Goal: Task Accomplishment & Management: Complete application form

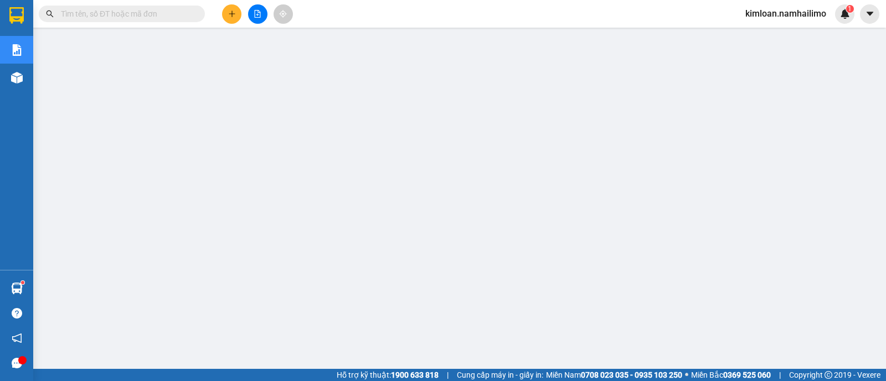
click at [233, 17] on icon "plus" at bounding box center [232, 14] width 8 height 8
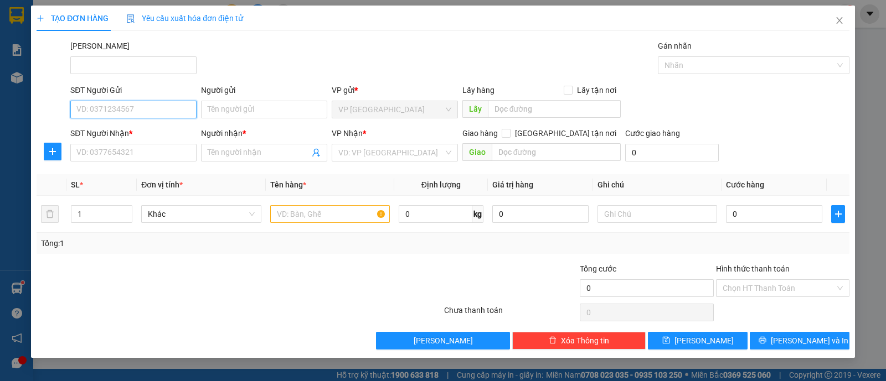
click at [169, 110] on input "SĐT Người Gửi" at bounding box center [133, 110] width 126 height 18
click at [111, 126] on div "0919741797 - [PERSON_NAME]" at bounding box center [133, 131] width 113 height 12
type input "0919741797"
type input "Thủy"
type input "0933611925"
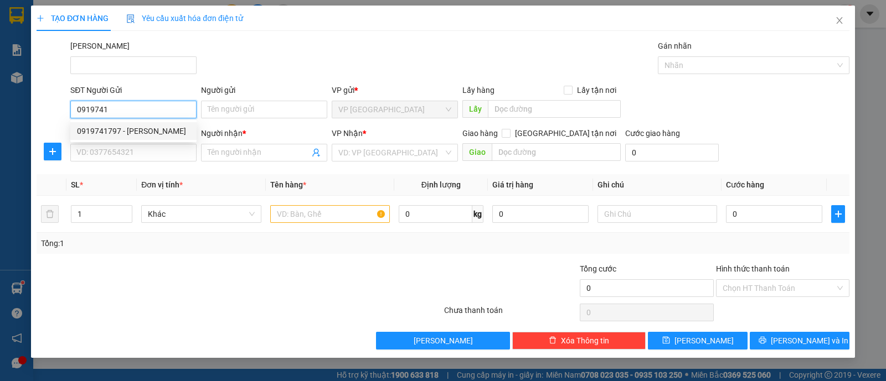
type input "Đệ"
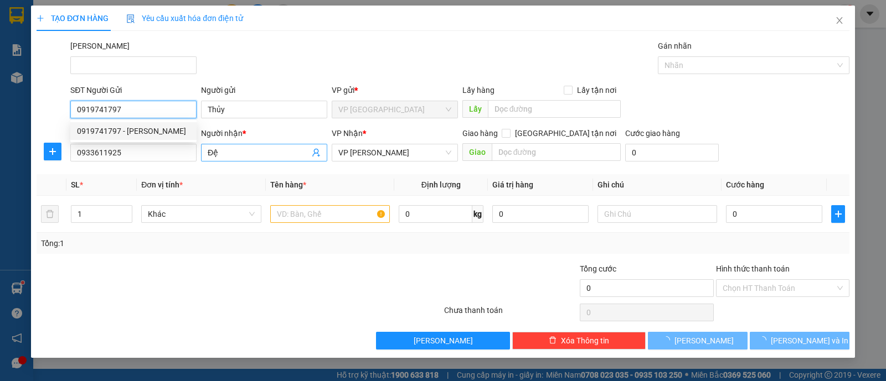
type input "40.000"
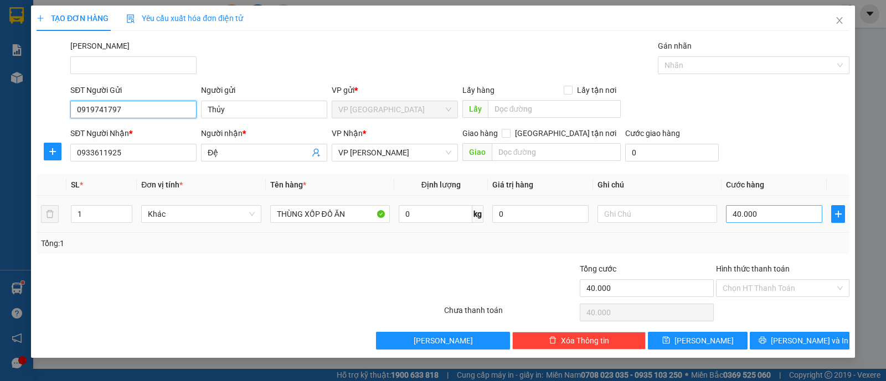
type input "0919741797"
click at [756, 219] on input "40.000" at bounding box center [774, 214] width 96 height 18
type input "0"
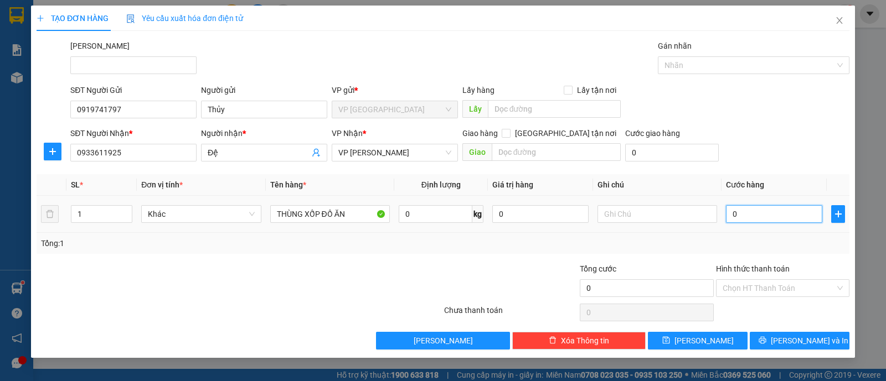
type input "4"
type input "004"
type input "0"
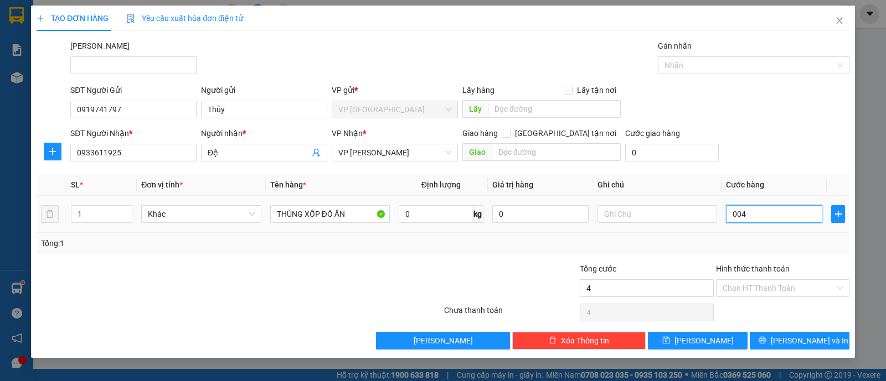
type input "00"
type input "5"
type input "005"
type input "50"
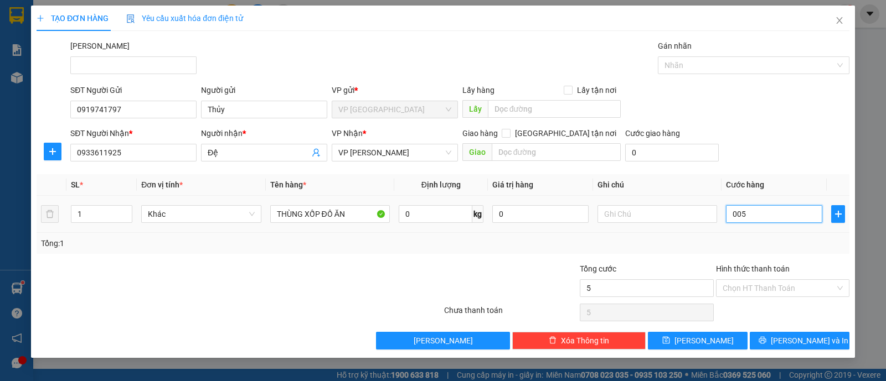
type input "50"
type input "0.050"
click at [712, 232] on td at bounding box center [657, 214] width 128 height 37
type input "50.000"
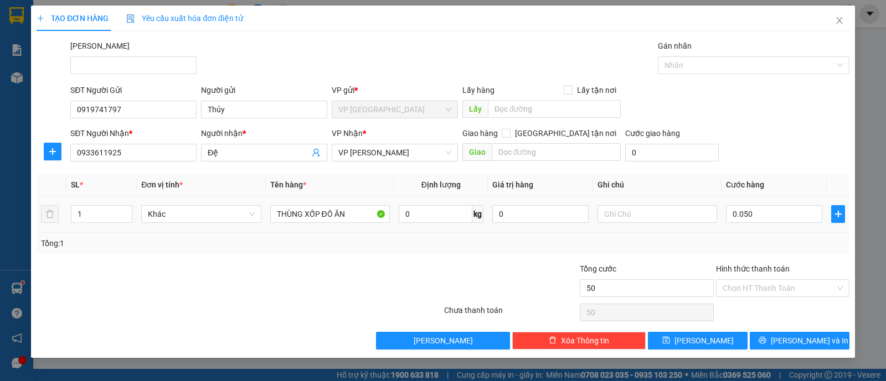
type input "50.000"
click at [786, 285] on input "Hình thức thanh toán" at bounding box center [779, 288] width 112 height 17
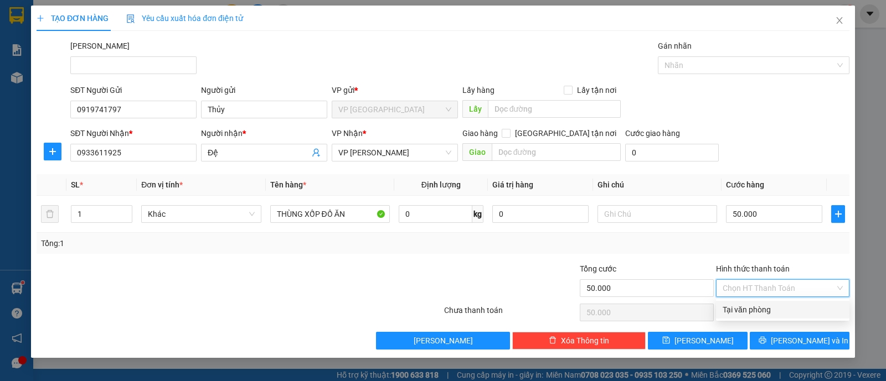
click at [778, 311] on div "Tại văn phòng" at bounding box center [783, 310] width 120 height 12
type input "0"
click at [505, 269] on div at bounding box center [511, 282] width 136 height 39
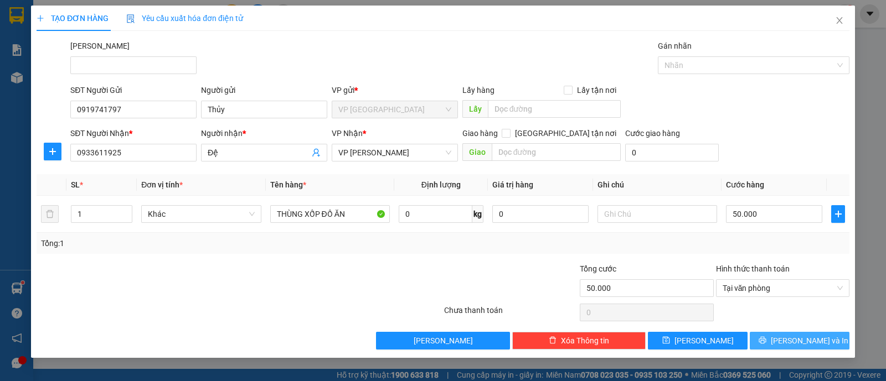
click at [783, 336] on button "[PERSON_NAME] và In" at bounding box center [800, 341] width 100 height 18
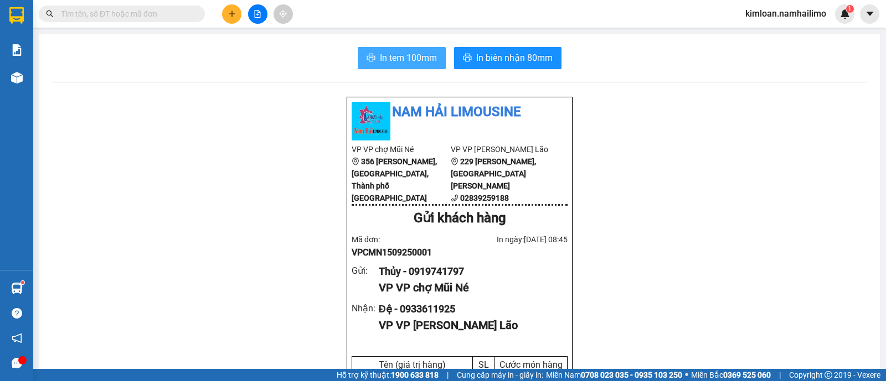
click at [409, 53] on span "In tem 100mm" at bounding box center [408, 58] width 57 height 14
click at [388, 49] on button "In tem 100mm" at bounding box center [402, 58] width 88 height 22
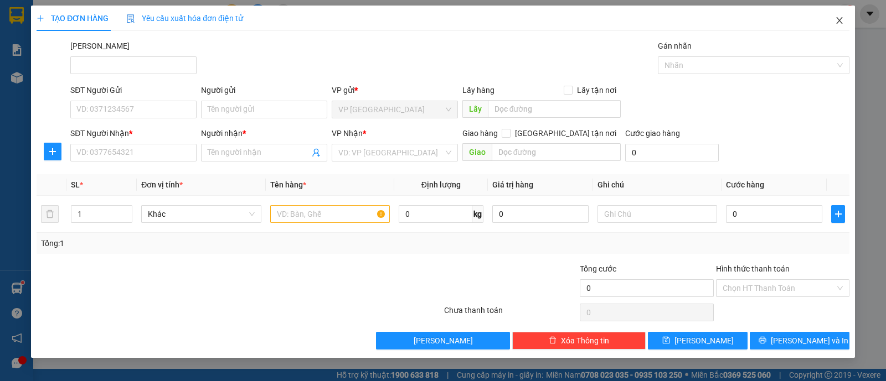
click at [832, 15] on span "Close" at bounding box center [839, 21] width 31 height 31
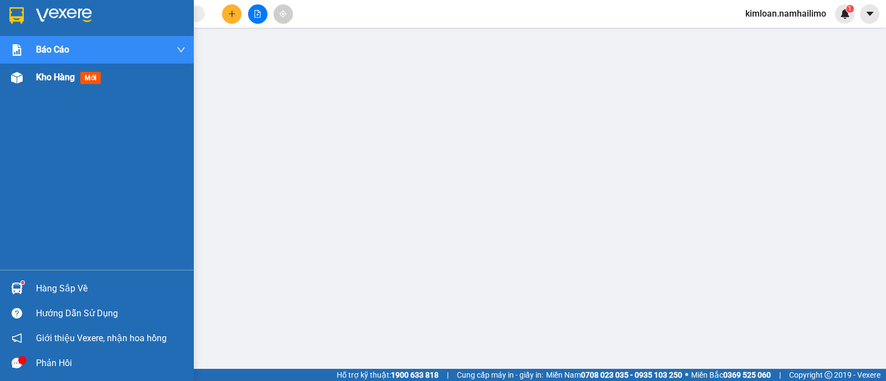
click at [74, 73] on span "Kho hàng" at bounding box center [55, 77] width 39 height 11
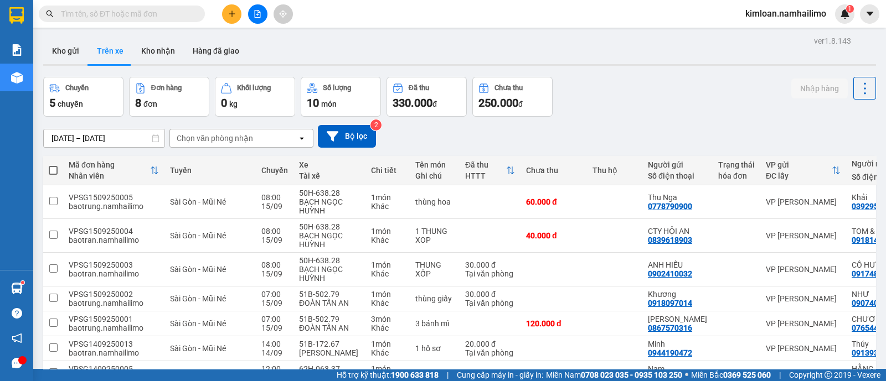
click at [215, 138] on div "Chọn văn phòng nhận" at bounding box center [215, 138] width 76 height 11
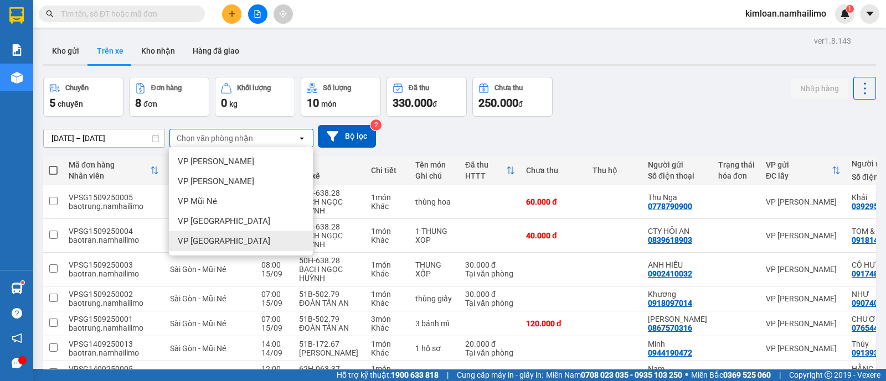
click at [275, 248] on div "VP [GEOGRAPHIC_DATA]" at bounding box center [241, 241] width 144 height 20
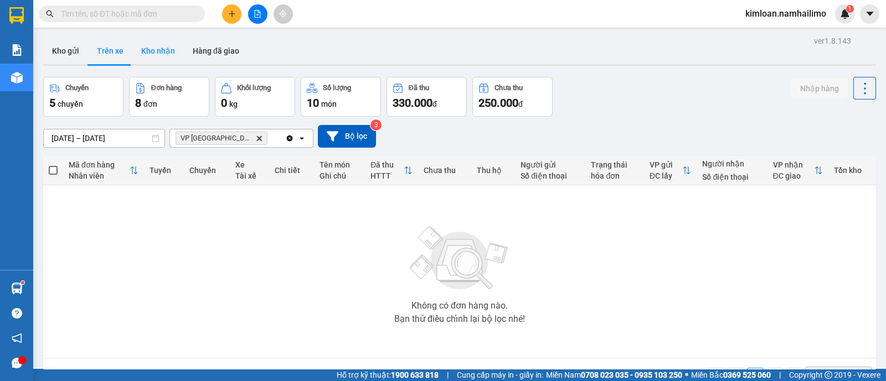
click at [158, 51] on button "Kho nhận" at bounding box center [157, 51] width 51 height 27
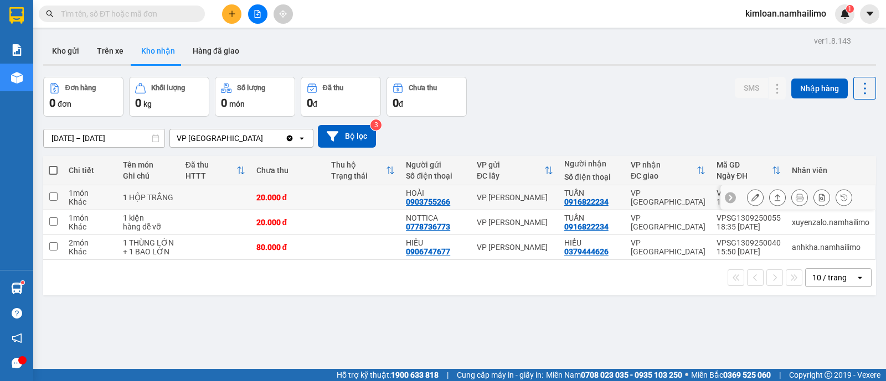
click at [751, 194] on icon at bounding box center [755, 198] width 8 height 8
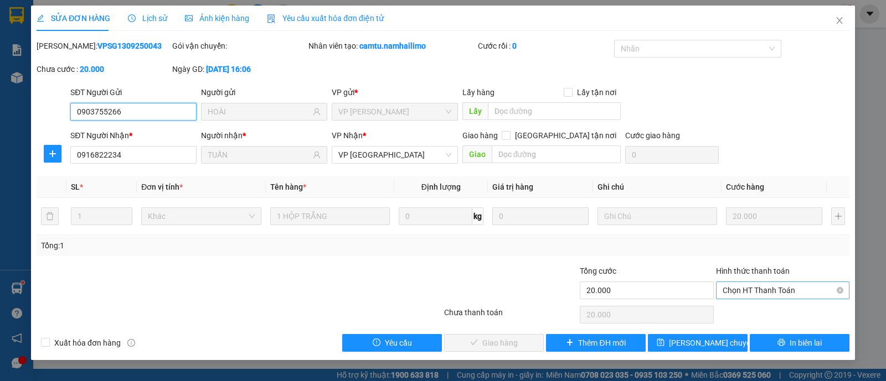
click at [749, 283] on span "Chọn HT Thanh Toán" at bounding box center [783, 290] width 120 height 17
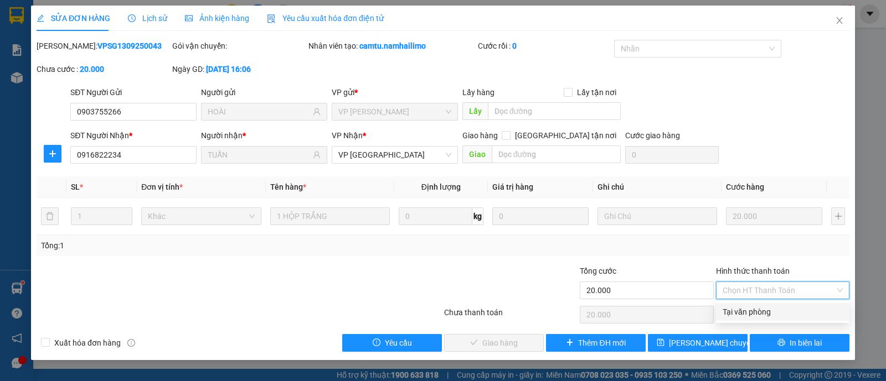
click at [744, 307] on div "Tại văn phòng" at bounding box center [783, 312] width 120 height 12
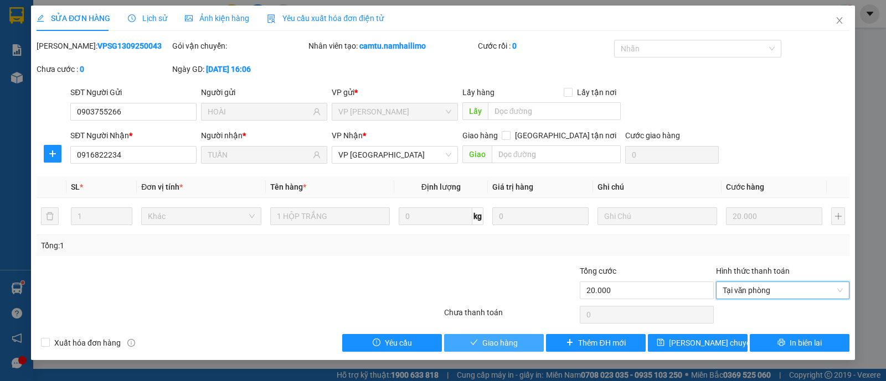
click at [503, 348] on span "Giao hàng" at bounding box center [499, 343] width 35 height 12
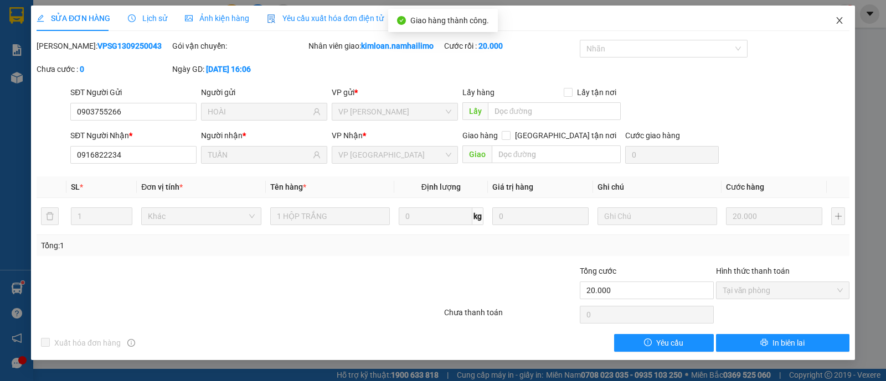
click at [833, 17] on span "Close" at bounding box center [839, 21] width 31 height 31
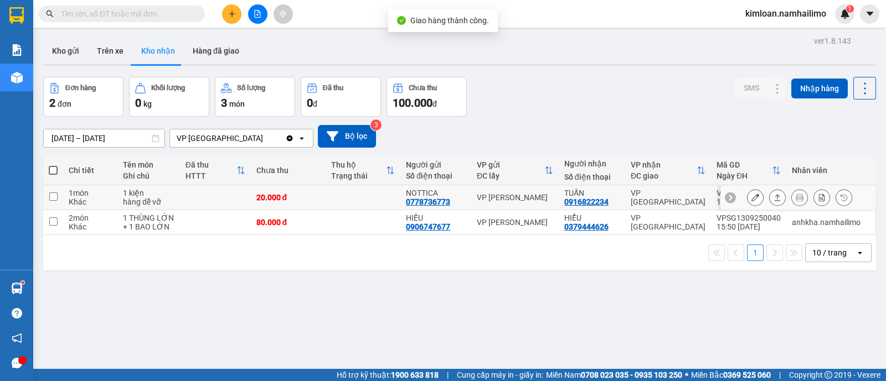
click at [751, 200] on icon at bounding box center [755, 198] width 8 height 8
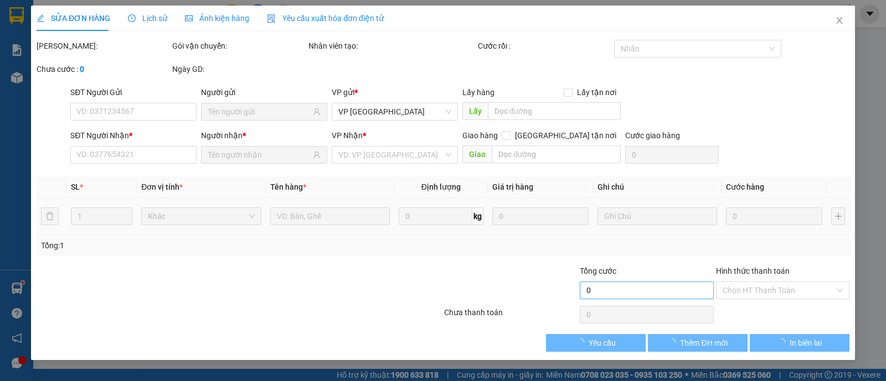
type input "0778736773"
type input "NOTTICA"
type input "0916822234"
type input "TUẤN"
type input "20.000"
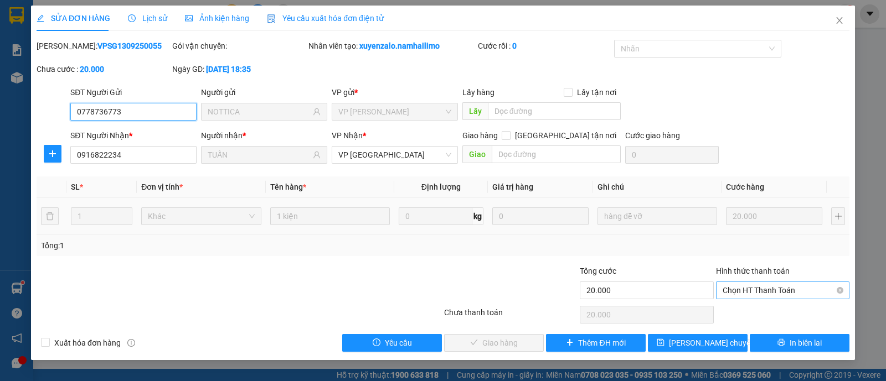
click at [767, 288] on span "Chọn HT Thanh Toán" at bounding box center [783, 290] width 120 height 17
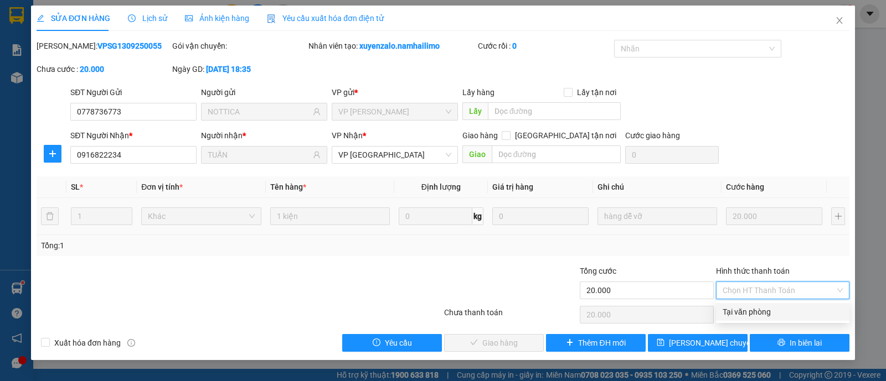
click at [747, 314] on div "Tại văn phòng" at bounding box center [783, 312] width 120 height 12
type input "0"
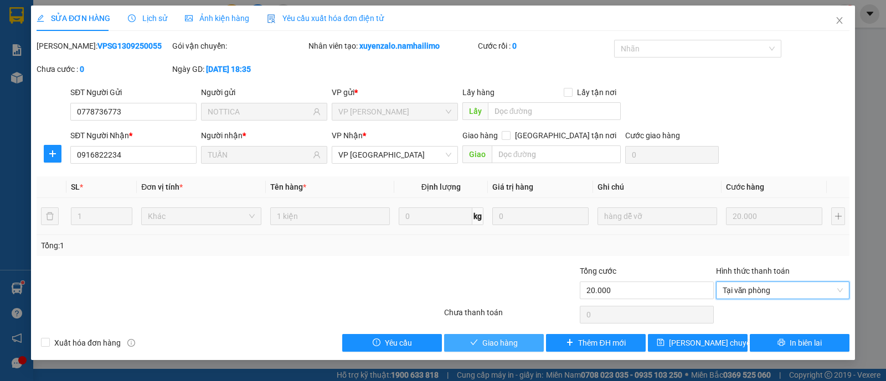
drag, startPoint x: 536, startPoint y: 339, endPoint x: 533, endPoint y: 326, distance: 13.0
click at [535, 339] on button "Giao hàng" at bounding box center [494, 343] width 100 height 18
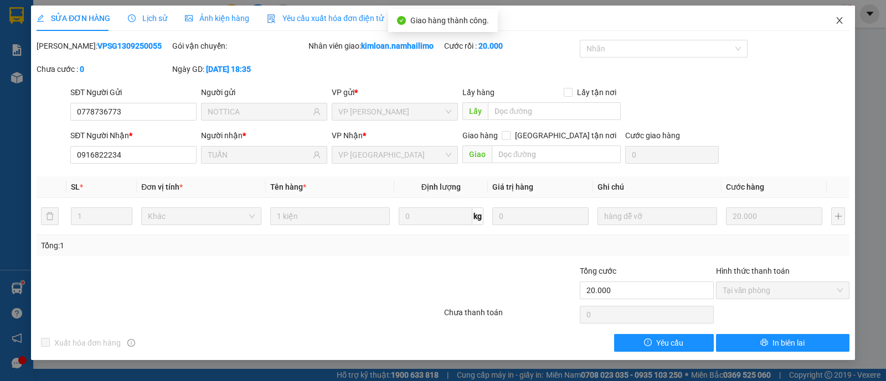
click at [839, 16] on icon "close" at bounding box center [839, 20] width 9 height 9
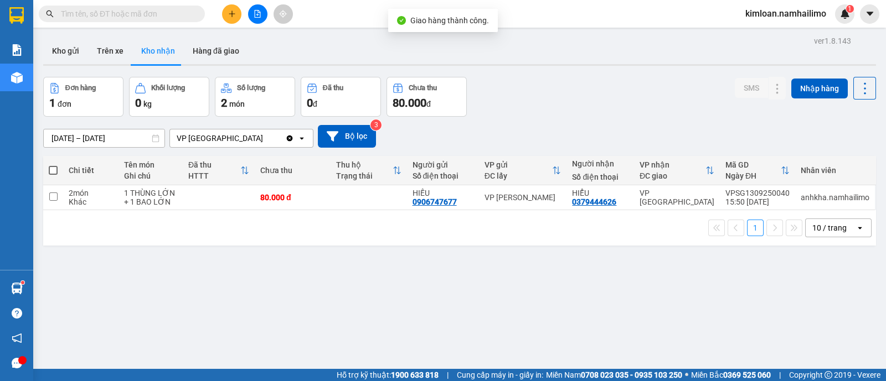
click at [540, 293] on div "ver 1.8.143 Kho gửi Trên xe Kho nhận Hàng đã giao Đơn hàng 1 đơn Khối lượng 0 k…" at bounding box center [460, 223] width 842 height 381
click at [230, 15] on icon "plus" at bounding box center [232, 14] width 8 height 8
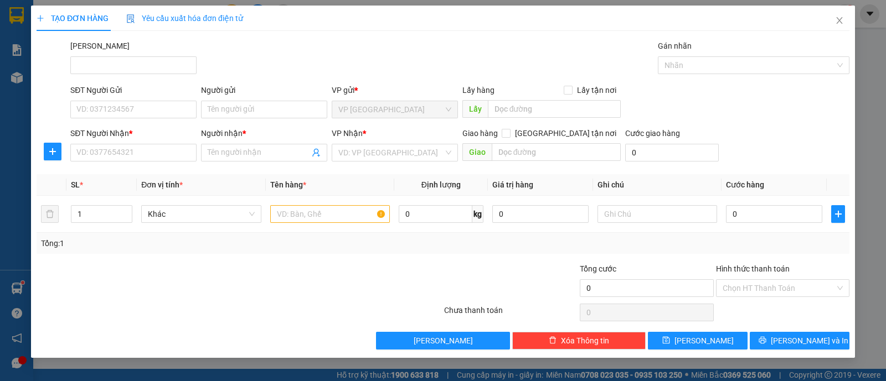
click at [156, 122] on div "SĐT Người Gửi VD: 0371234567" at bounding box center [133, 103] width 131 height 39
click at [162, 114] on input "SĐT Người Gửi" at bounding box center [133, 110] width 126 height 18
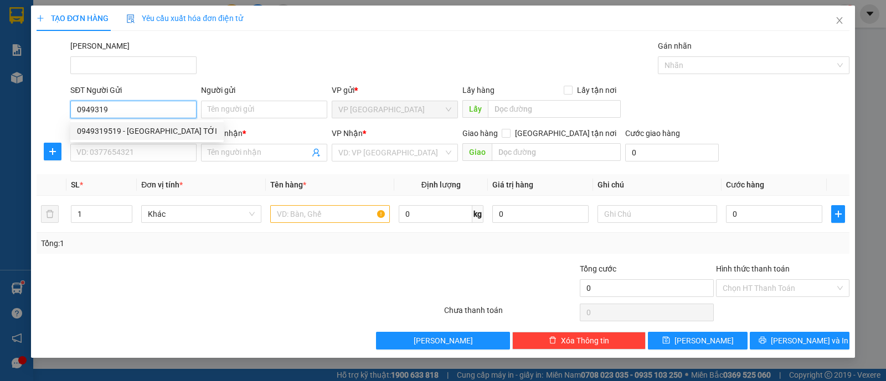
click at [157, 125] on div "0949319519 - [GEOGRAPHIC_DATA] TỚI" at bounding box center [147, 131] width 140 height 12
type input "0949319519"
type input "ANH TỚI"
type input "0914008358"
type input "A.PHƯƠNG"
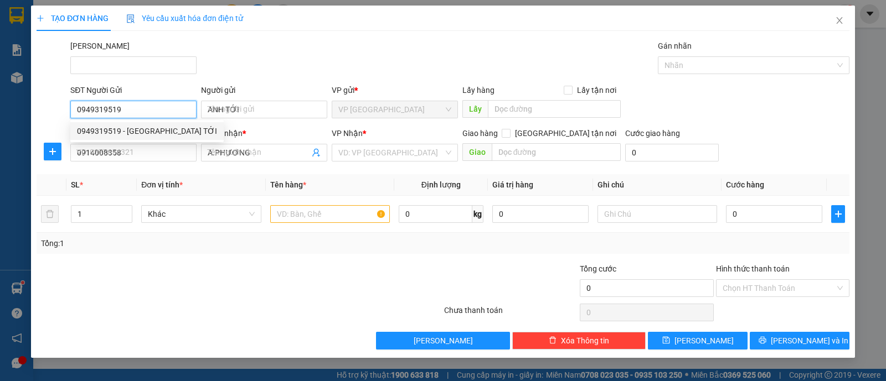
type input "50.000"
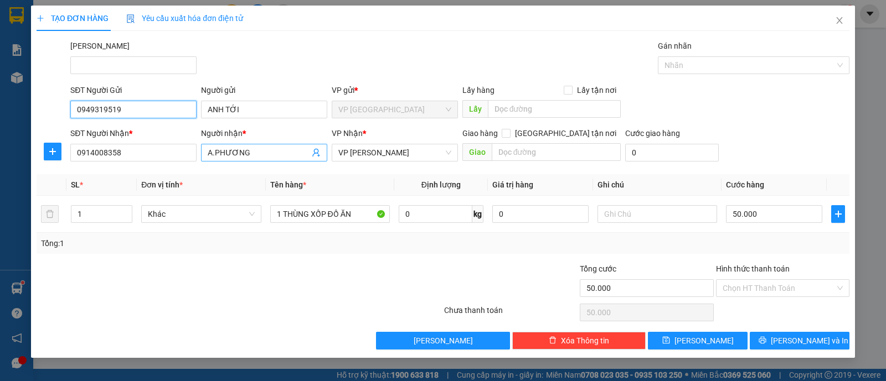
type input "0949319519"
drag, startPoint x: 267, startPoint y: 149, endPoint x: 158, endPoint y: 166, distance: 110.4
click at [158, 166] on div "Transit Pickup Surcharge Ids Transit Deliver Surcharge Ids Transit Deliver Surc…" at bounding box center [443, 195] width 813 height 310
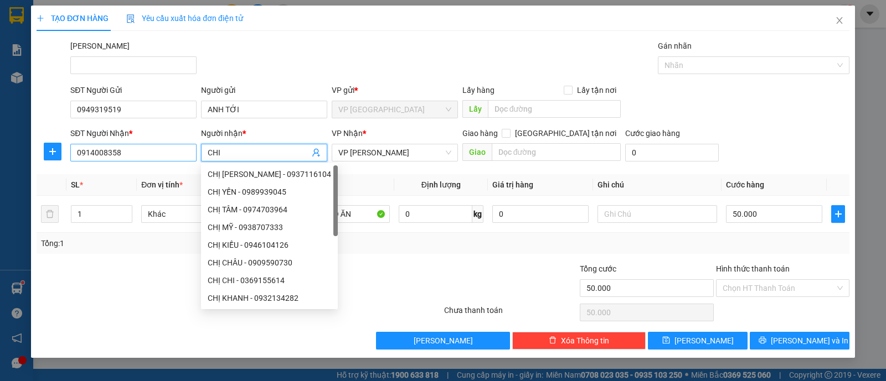
type input "CHI"
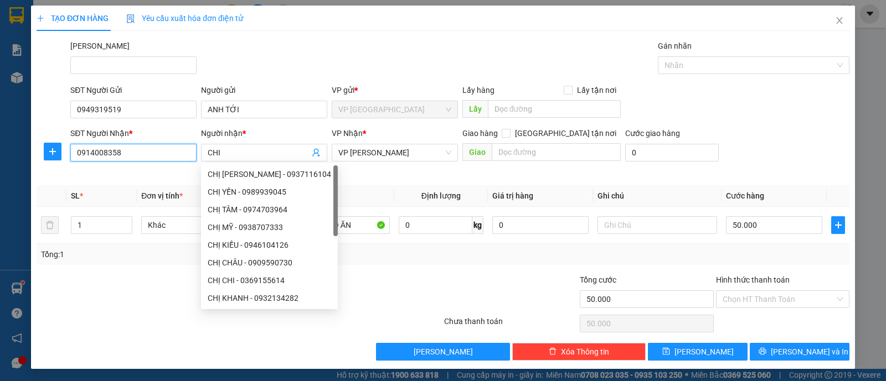
click at [152, 157] on input "0914008358" at bounding box center [133, 153] width 126 height 18
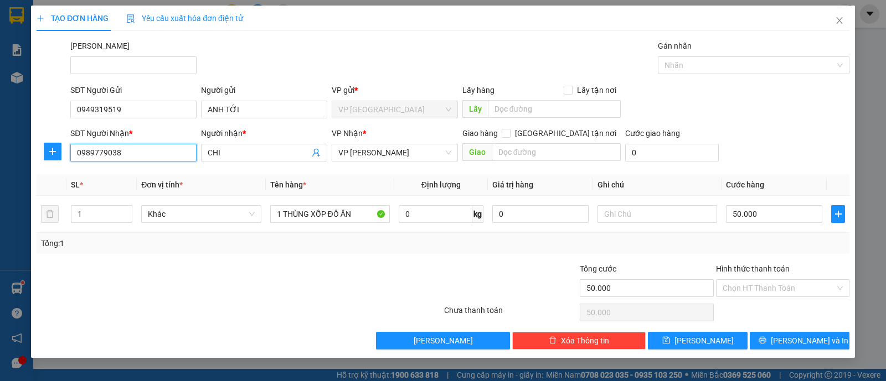
type input "0989779038"
click at [271, 328] on div "Transit Pickup Surcharge Ids Transit Deliver Surcharge Ids Transit Deliver Surc…" at bounding box center [443, 195] width 813 height 310
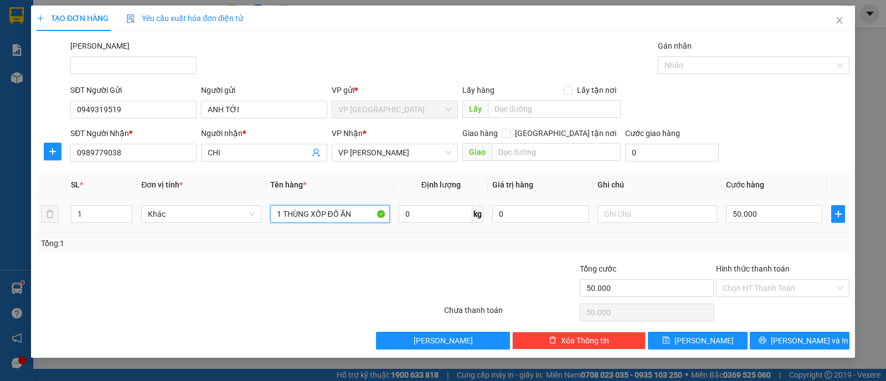
click at [365, 217] on input "1 THÙNG XỐP ĐỒ ĂN" at bounding box center [330, 214] width 120 height 18
type input "1 THÙNG XỐP CÁ"
click at [793, 216] on input "50.000" at bounding box center [774, 214] width 96 height 18
type input "3"
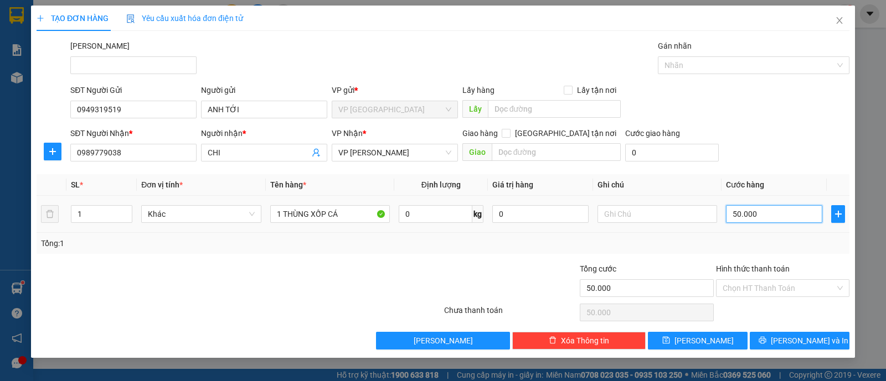
type input "00.003"
type input "30"
type input "0.000.030"
type input "30.000"
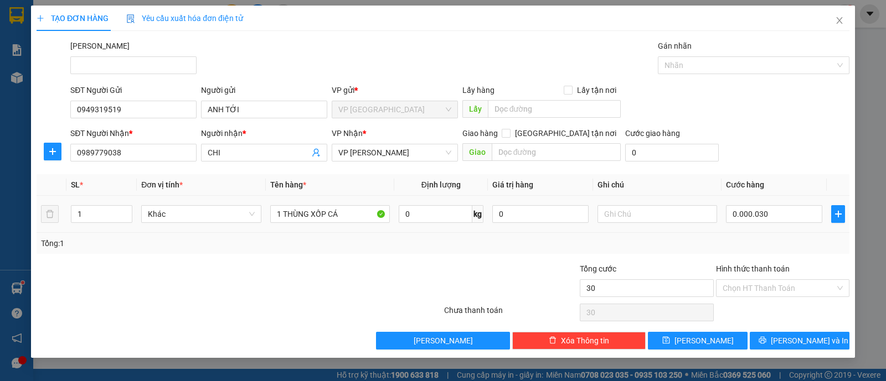
type input "30.000"
click at [726, 232] on td "30.000" at bounding box center [773, 214] width 105 height 37
click at [759, 289] on input "Hình thức thanh toán" at bounding box center [779, 288] width 112 height 17
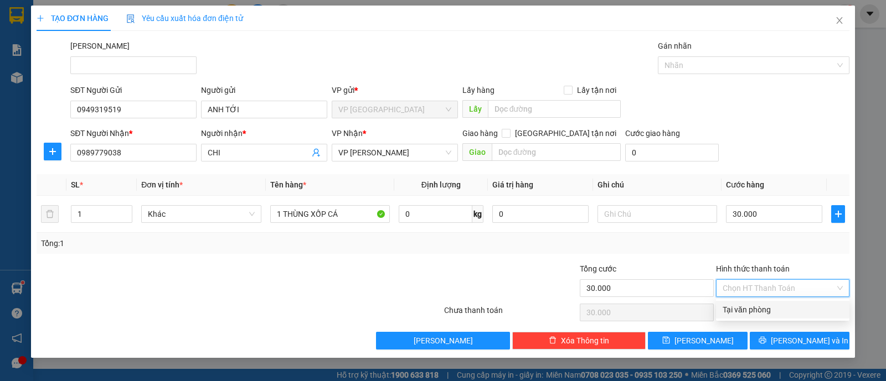
click at [697, 252] on div "Tổng: 1" at bounding box center [443, 243] width 813 height 21
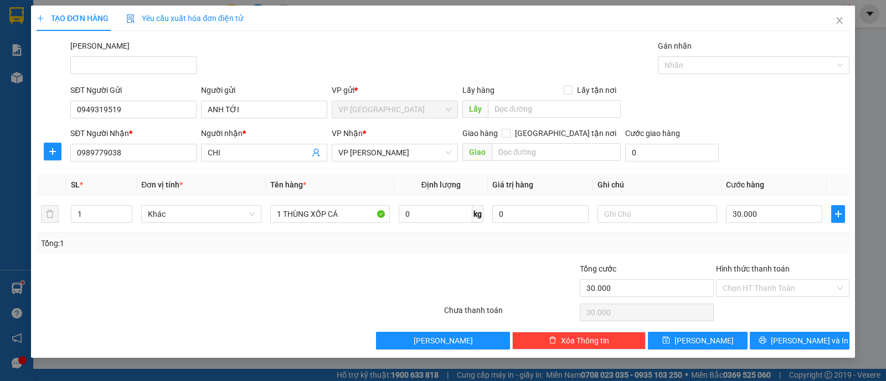
click at [697, 252] on div "Tổng: 1" at bounding box center [443, 243] width 813 height 21
click at [766, 287] on input "Hình thức thanh toán" at bounding box center [779, 288] width 112 height 17
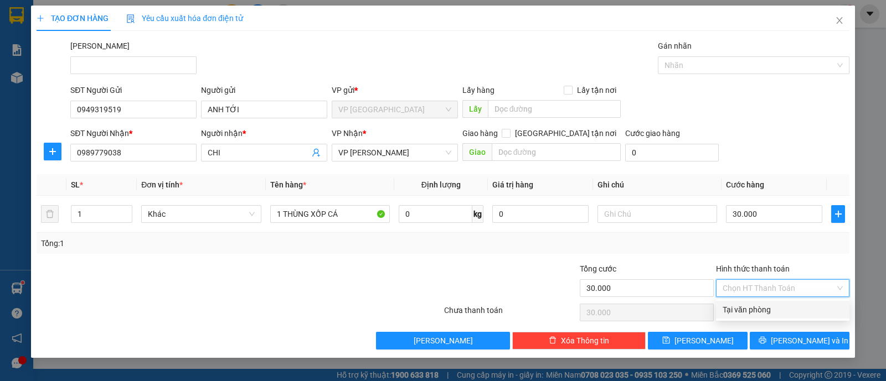
click at [757, 315] on div "Tại văn phòng" at bounding box center [783, 310] width 120 height 12
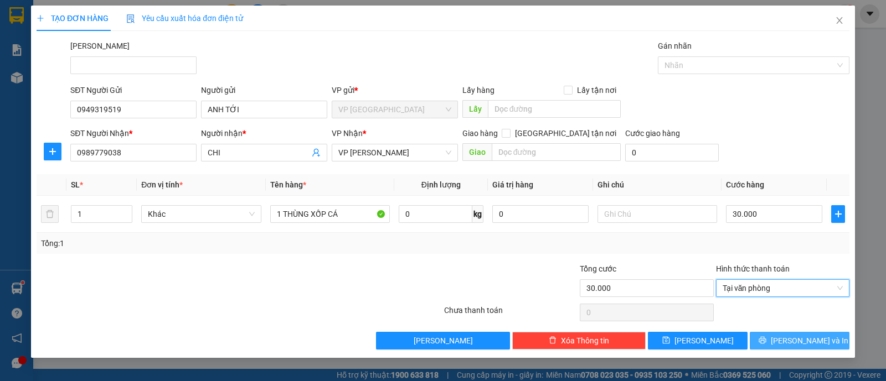
click at [794, 342] on span "[PERSON_NAME] và In" at bounding box center [810, 341] width 78 height 12
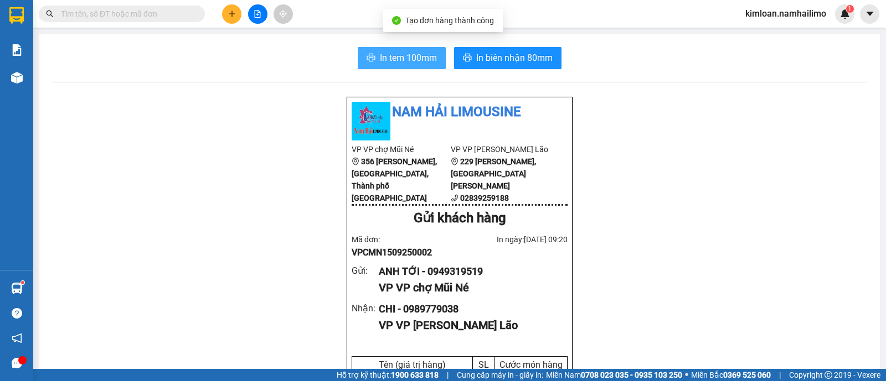
click at [398, 62] on span "In tem 100mm" at bounding box center [408, 58] width 57 height 14
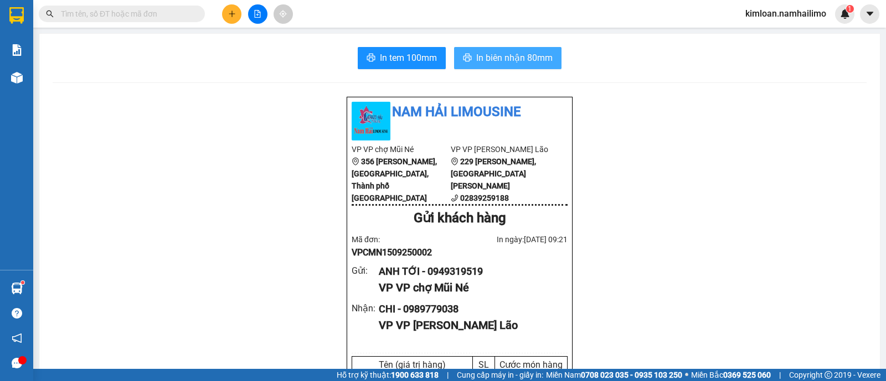
click at [530, 53] on span "In biên nhận 80mm" at bounding box center [514, 58] width 76 height 14
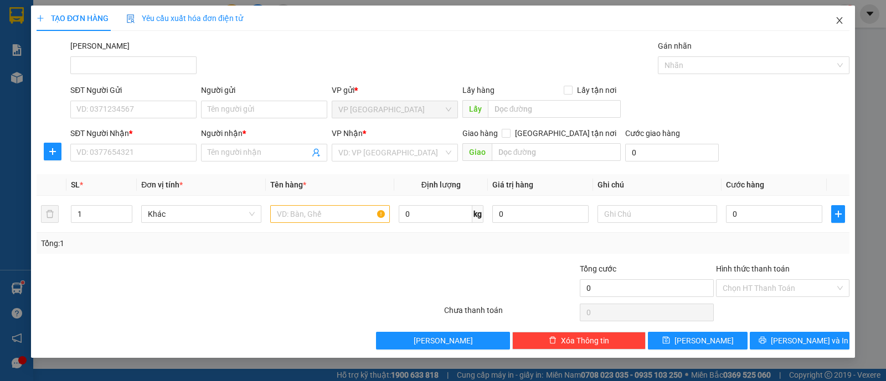
click at [843, 22] on icon "close" at bounding box center [839, 20] width 9 height 9
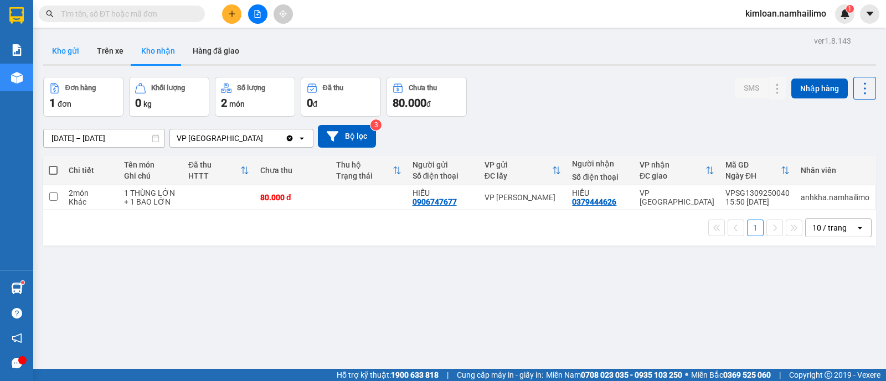
click at [65, 57] on button "Kho gửi" at bounding box center [65, 51] width 45 height 27
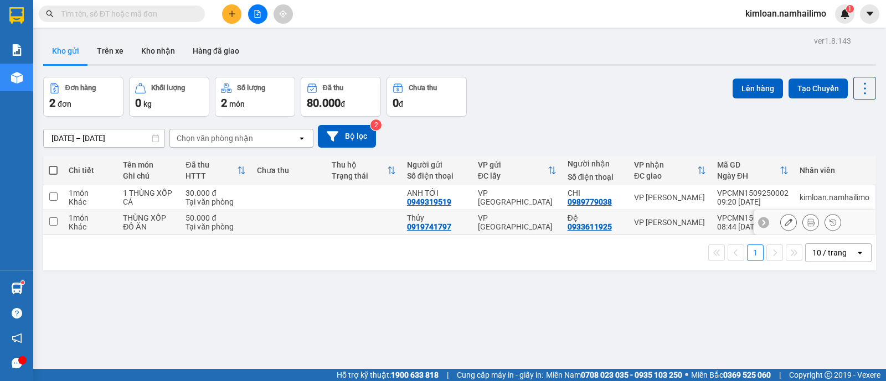
click at [58, 221] on td at bounding box center [53, 222] width 20 height 25
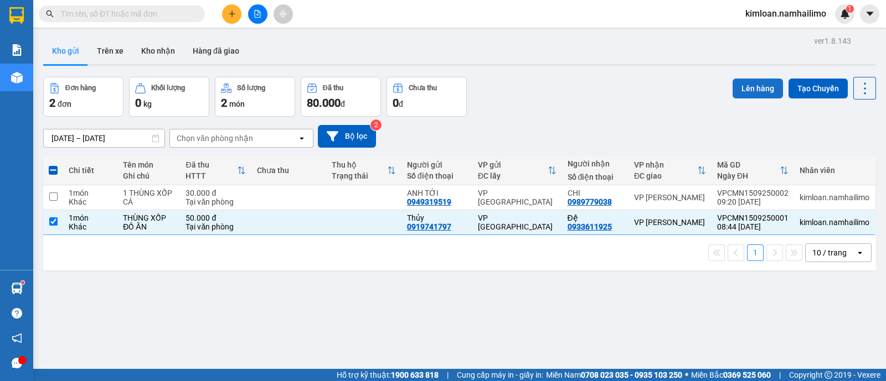
click at [753, 92] on button "Lên hàng" at bounding box center [757, 89] width 50 height 20
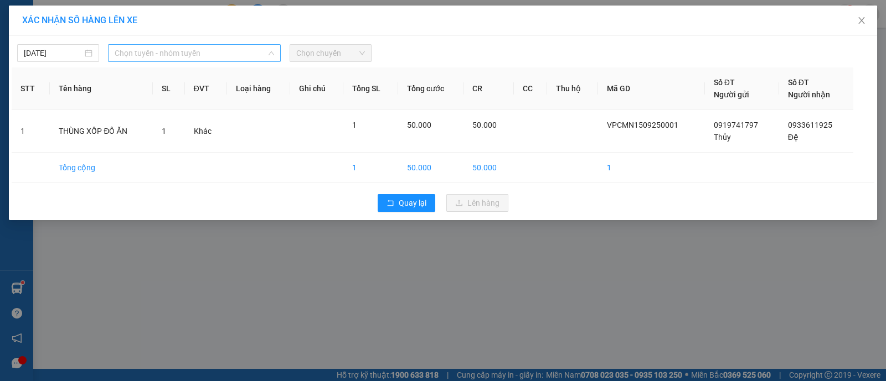
click at [166, 47] on span "Chọn tuyến - nhóm tuyến" at bounding box center [194, 53] width 159 height 17
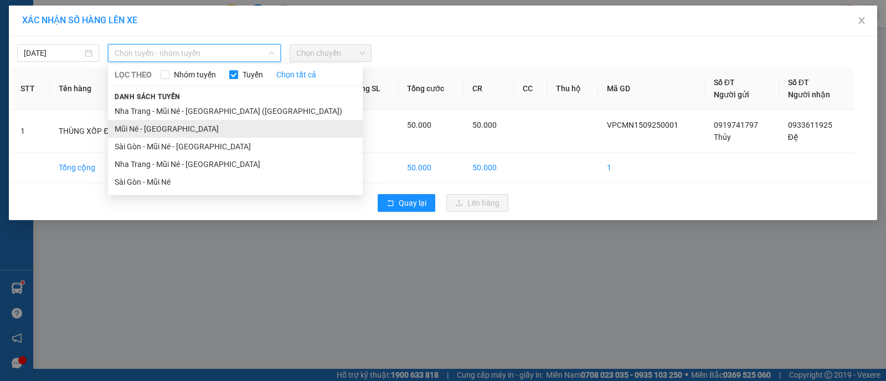
click at [148, 128] on li "Mũi Né - [GEOGRAPHIC_DATA]" at bounding box center [235, 129] width 255 height 18
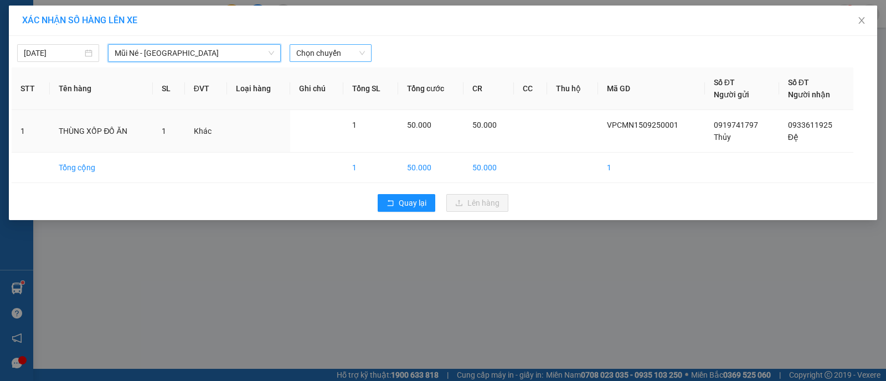
click at [360, 47] on span "Chọn chuyến" at bounding box center [330, 53] width 69 height 17
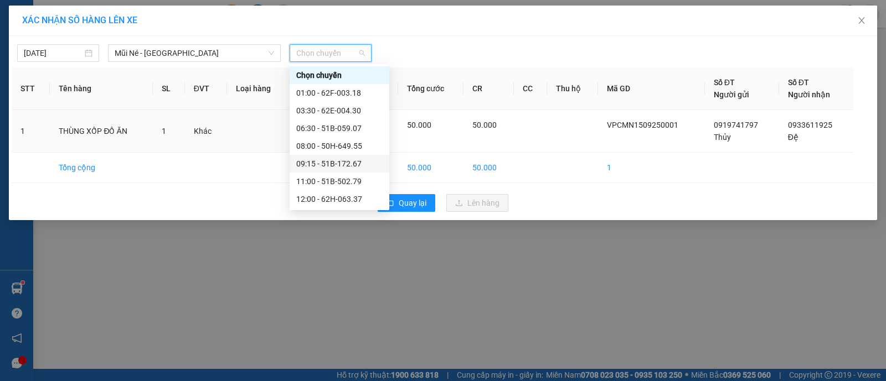
click at [327, 159] on div "09:15 - 51B-172.67" at bounding box center [339, 164] width 86 height 12
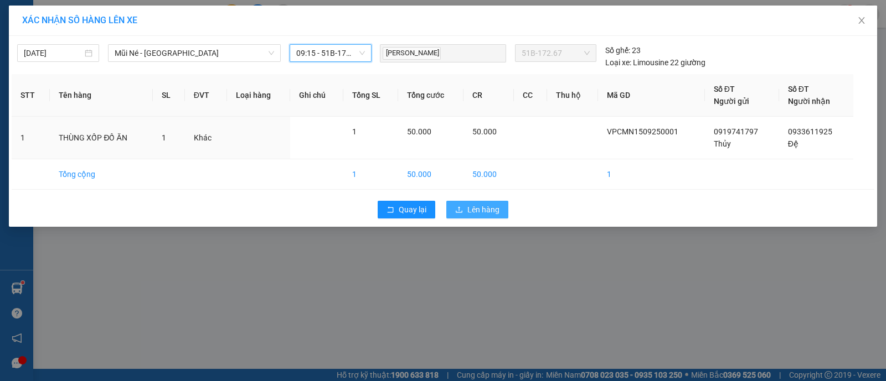
click at [480, 202] on button "Lên hàng" at bounding box center [477, 210] width 62 height 18
